Goal: Check status: Check status

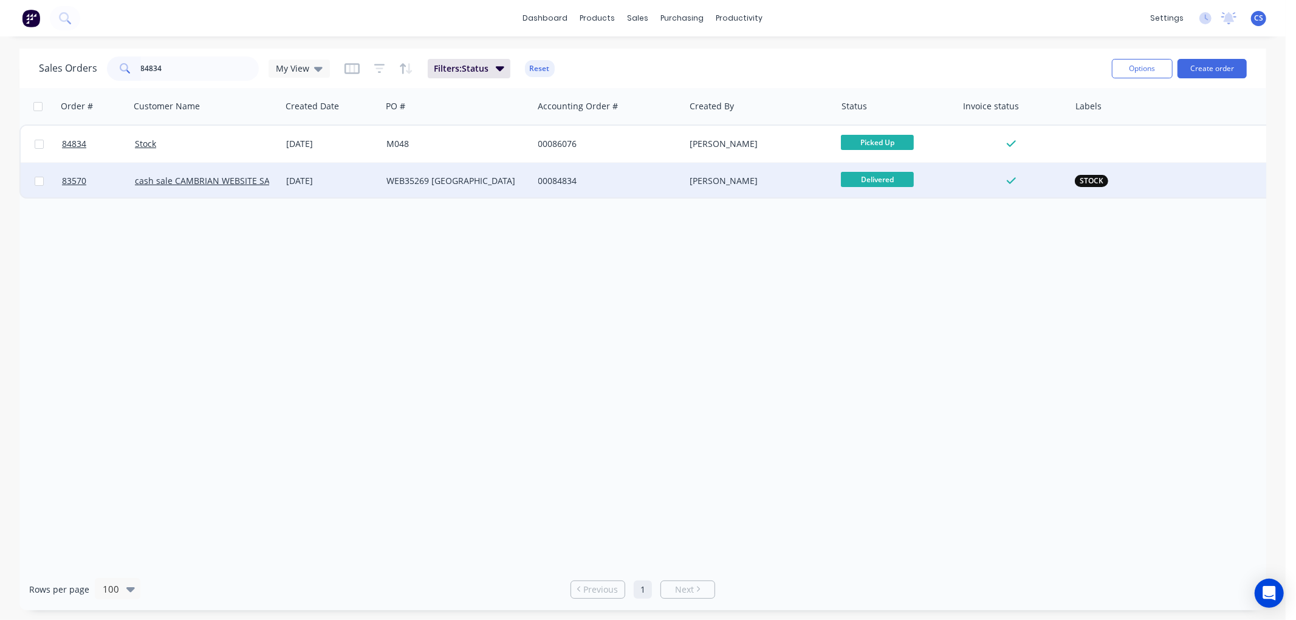
type input "84834"
click at [422, 183] on div "WEB35269 [GEOGRAPHIC_DATA]" at bounding box center [453, 181] width 135 height 12
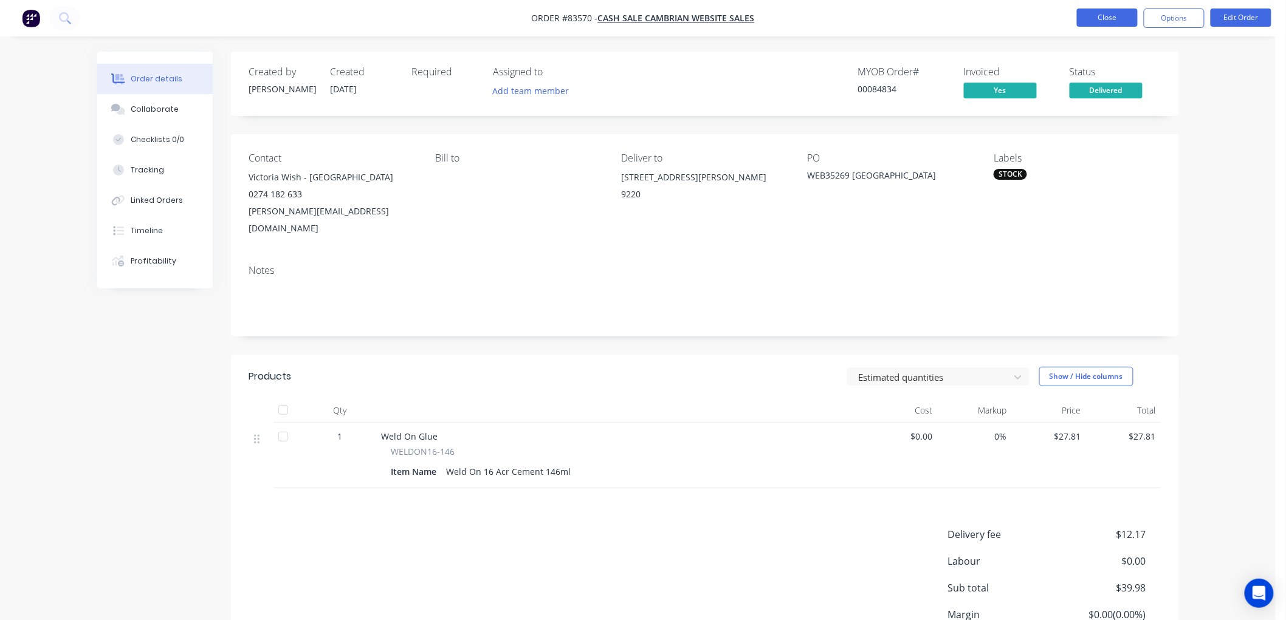
click at [1107, 19] on button "Close" at bounding box center [1107, 18] width 61 height 18
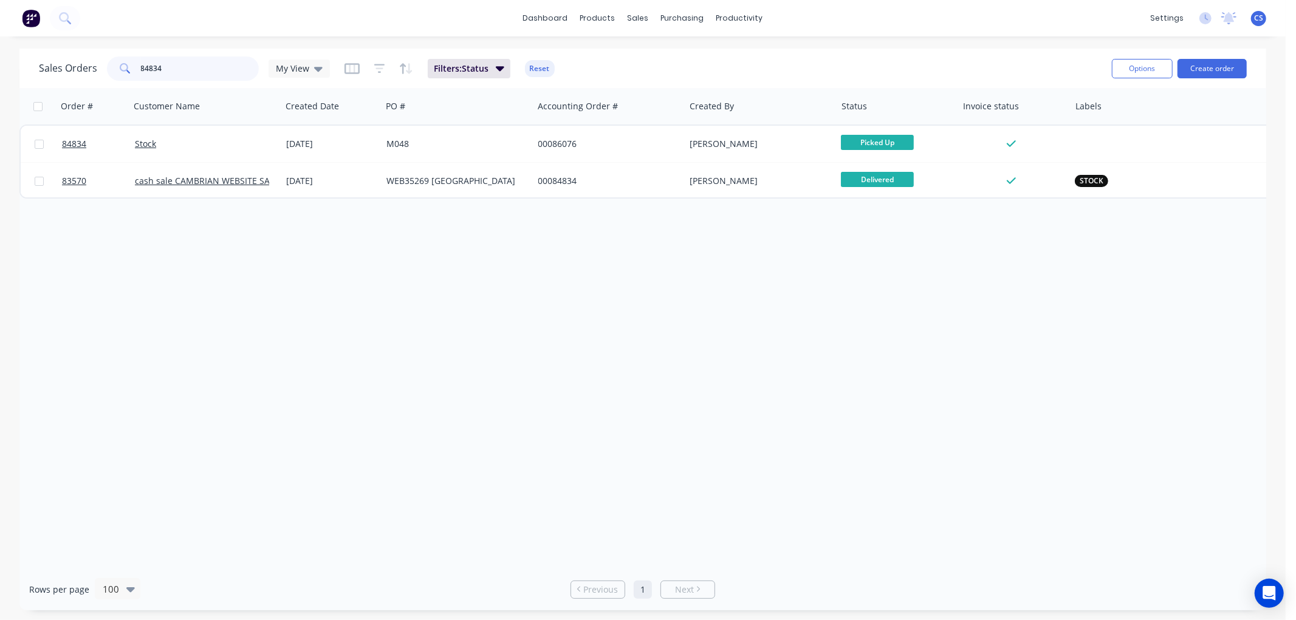
click at [153, 66] on input "84834" at bounding box center [200, 69] width 118 height 24
paste input "5933"
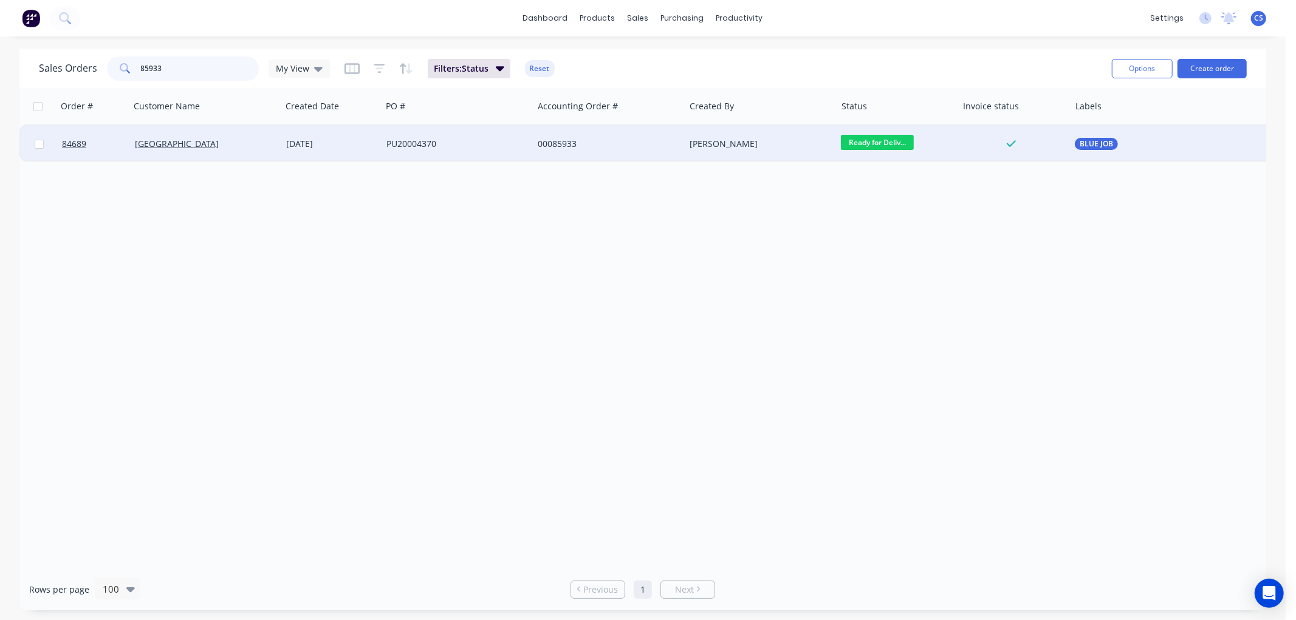
type input "85933"
click at [520, 153] on div "PU20004370" at bounding box center [457, 144] width 151 height 36
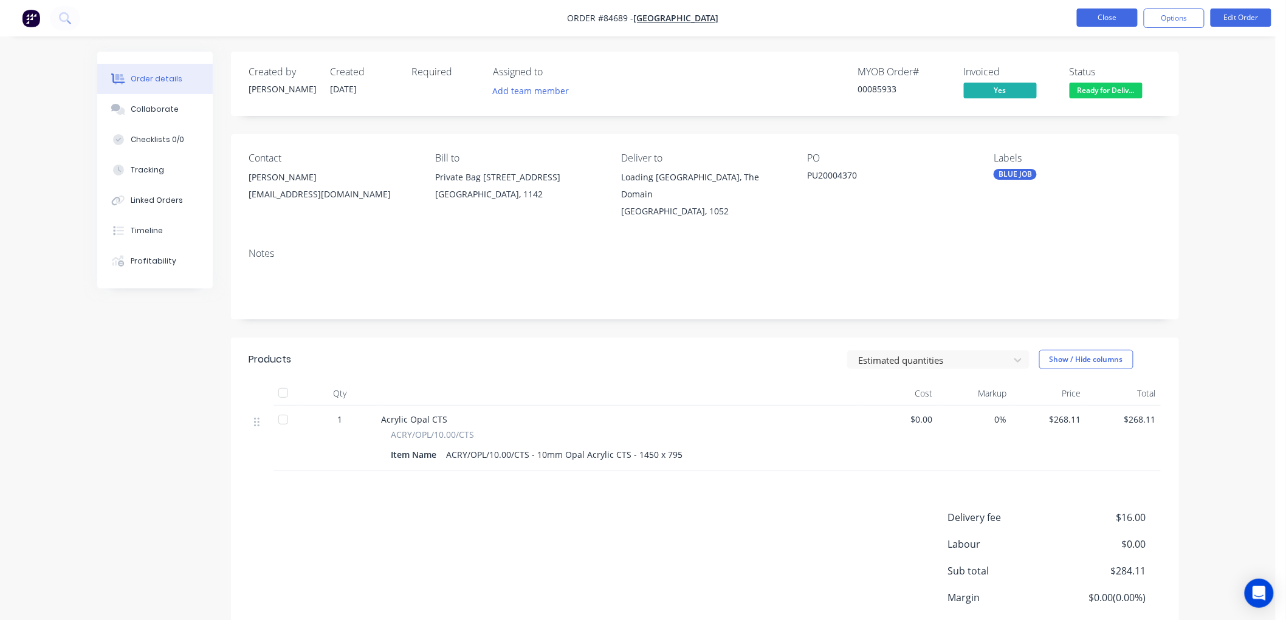
click at [1088, 12] on button "Close" at bounding box center [1107, 18] width 61 height 18
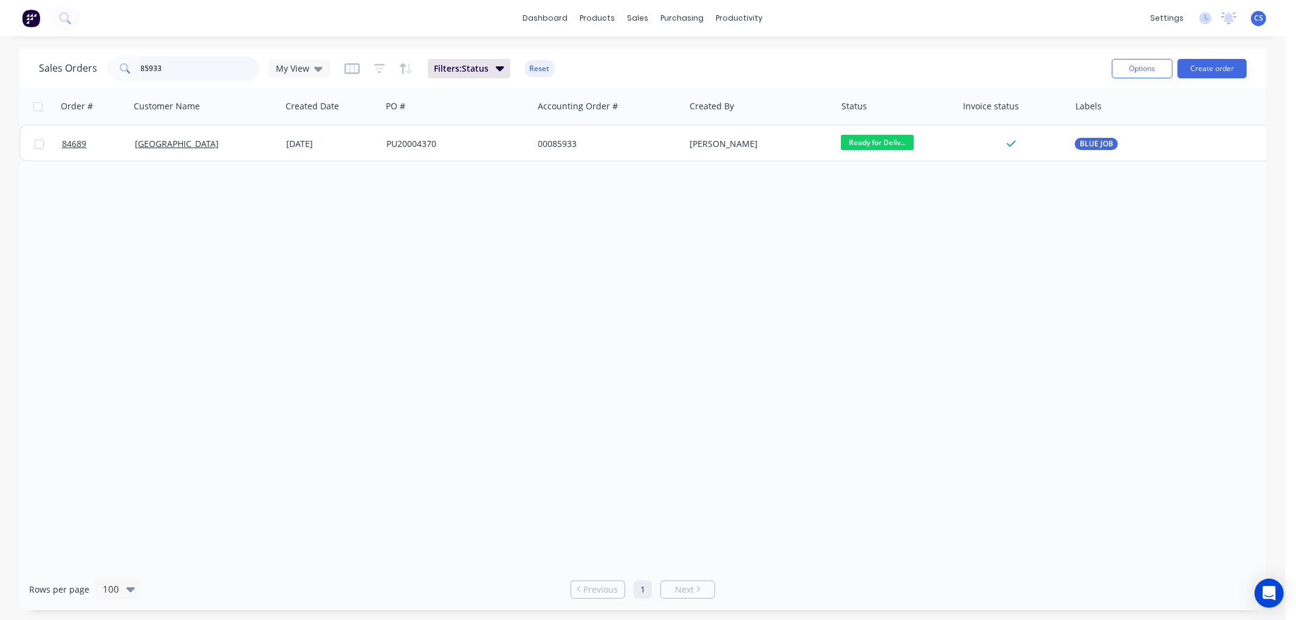
click at [184, 62] on input "85933" at bounding box center [200, 69] width 118 height 24
paste input "64"
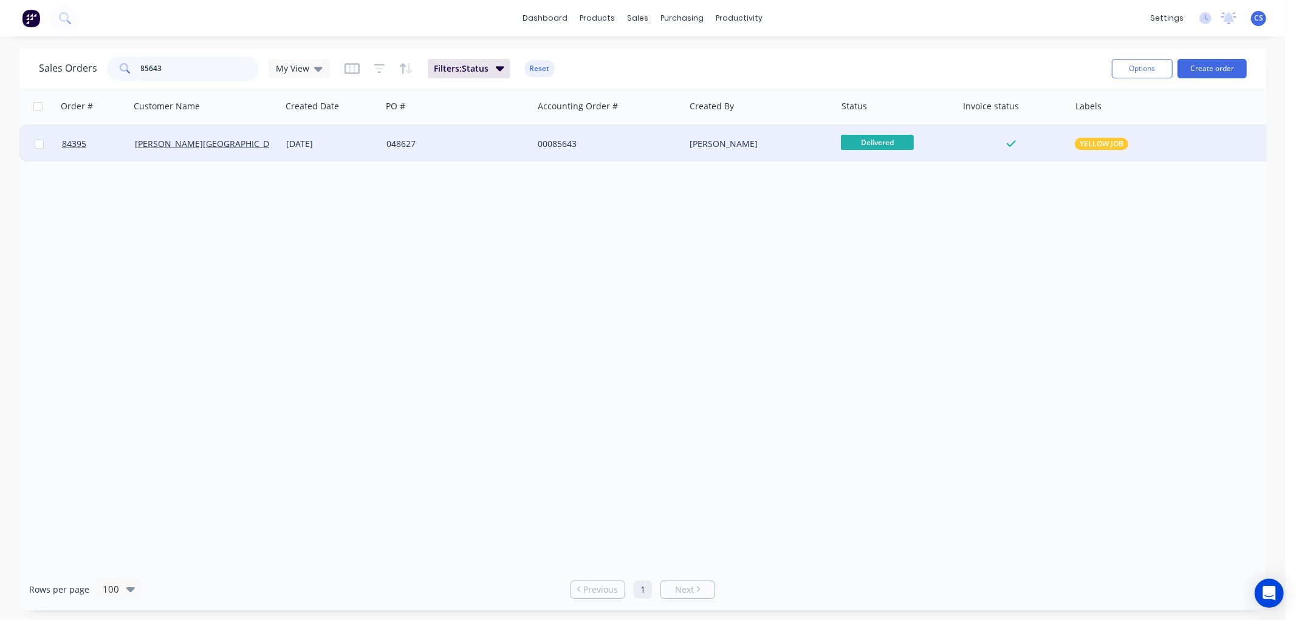
type input "85643"
click at [287, 140] on div "[DATE]" at bounding box center [331, 144] width 91 height 12
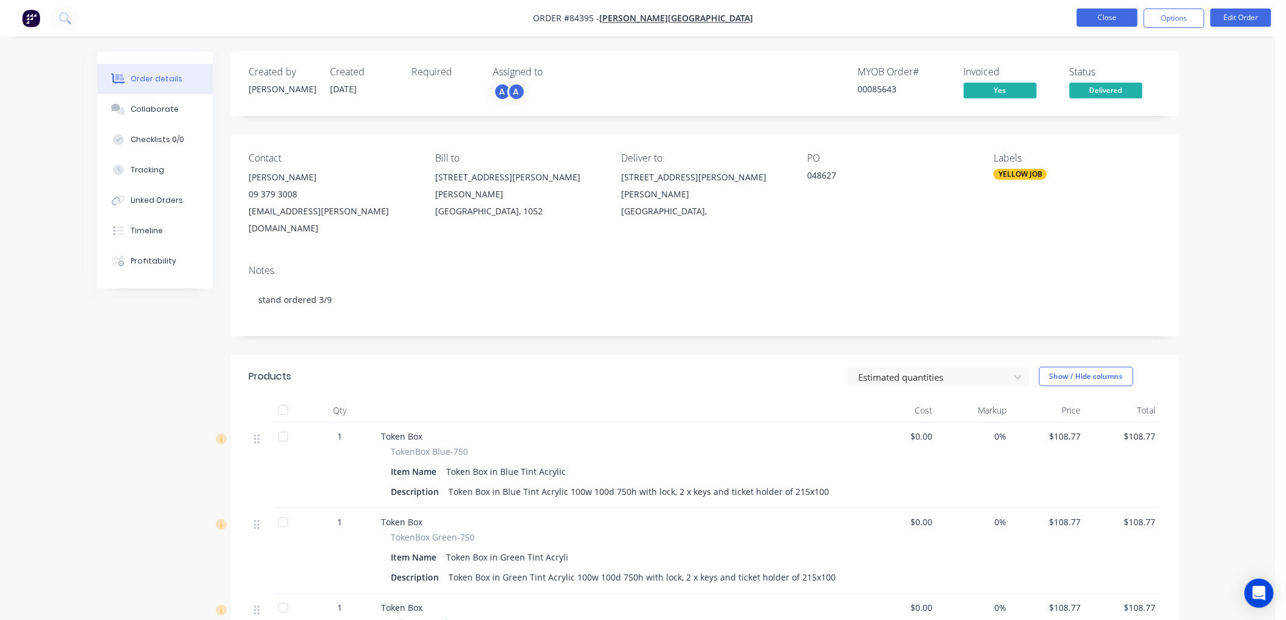
click at [1107, 18] on button "Close" at bounding box center [1107, 18] width 61 height 18
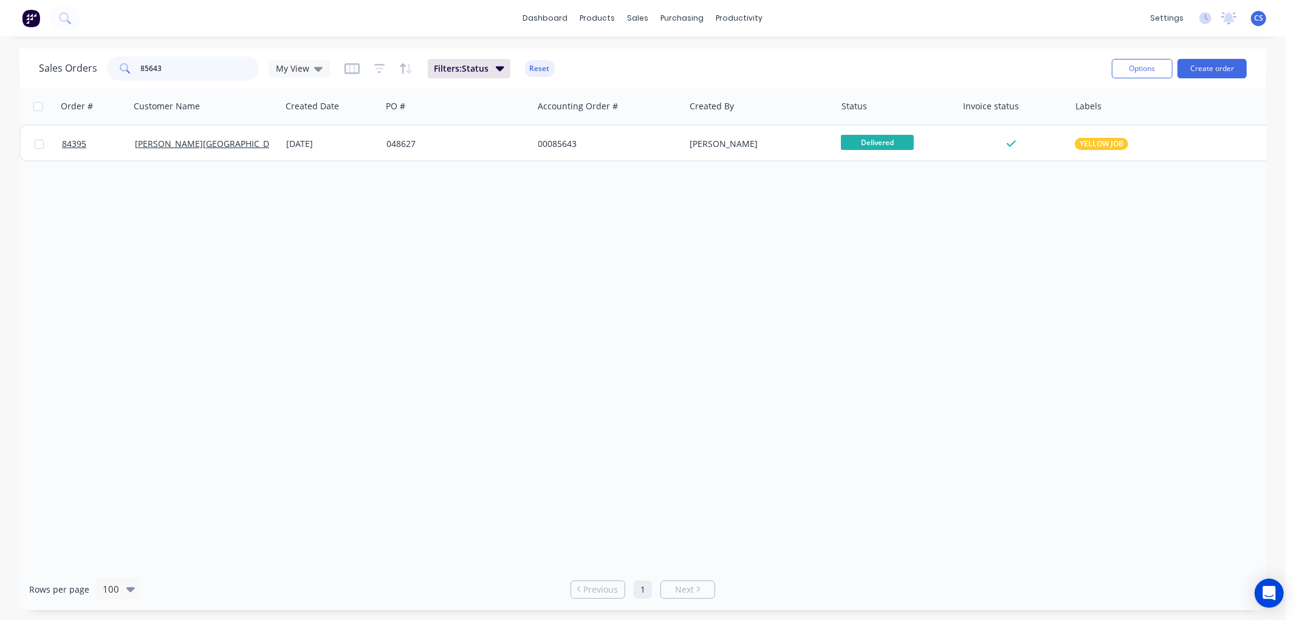
click at [161, 64] on input "85643" at bounding box center [200, 69] width 118 height 24
click at [207, 71] on input "85643" at bounding box center [200, 69] width 118 height 24
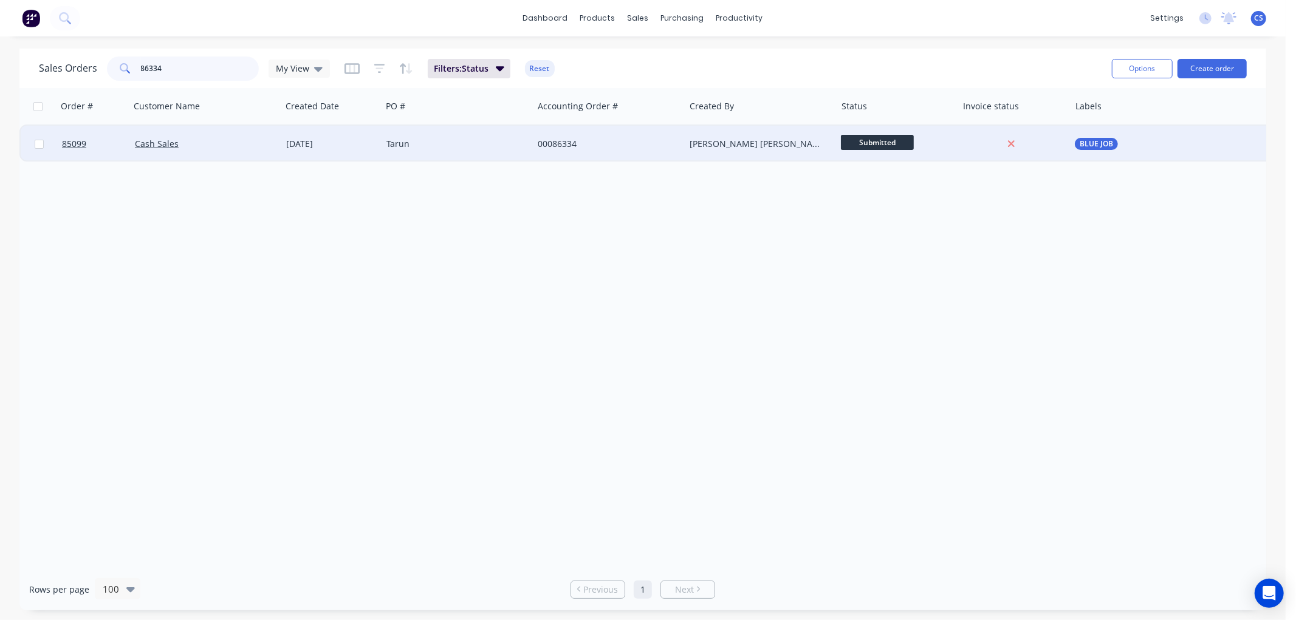
type input "86334"
click at [483, 145] on div "Tarun" at bounding box center [453, 144] width 135 height 12
